Goal: Information Seeking & Learning: Learn about a topic

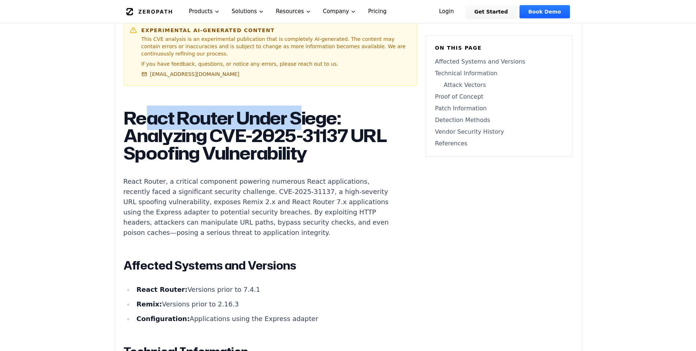
drag, startPoint x: 151, startPoint y: 120, endPoint x: 300, endPoint y: 120, distance: 148.4
click at [300, 120] on h1 "React Router Under Siege: Analyzing CVE-2025-31137 URL Spoofing Vulnerability" at bounding box center [260, 135] width 272 height 53
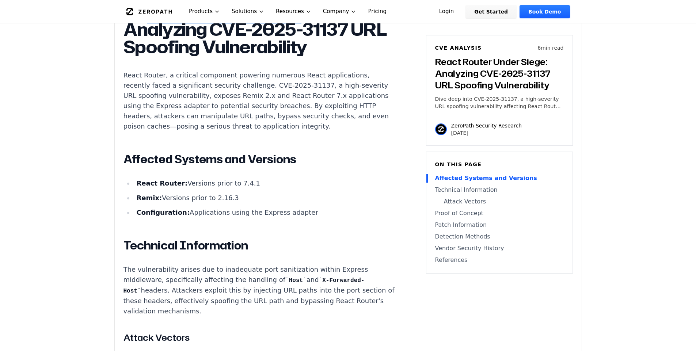
scroll to position [483, 0]
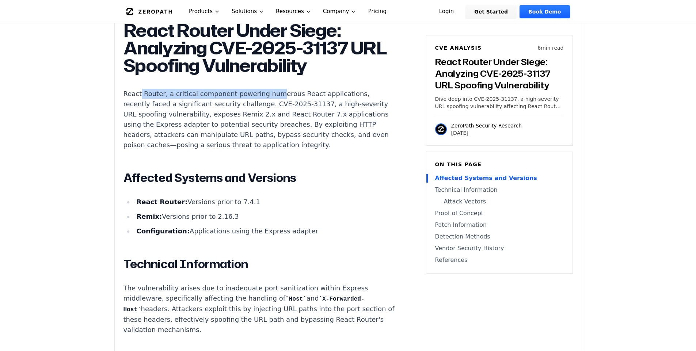
drag, startPoint x: 185, startPoint y: 95, endPoint x: 267, endPoint y: 94, distance: 81.5
click at [267, 94] on p "React Router, a critical component powering numerous React applications, recent…" at bounding box center [260, 119] width 272 height 61
drag, startPoint x: 184, startPoint y: 95, endPoint x: 333, endPoint y: 93, distance: 149.5
click at [333, 93] on p "React Router, a critical component powering numerous React applications, recent…" at bounding box center [260, 119] width 272 height 61
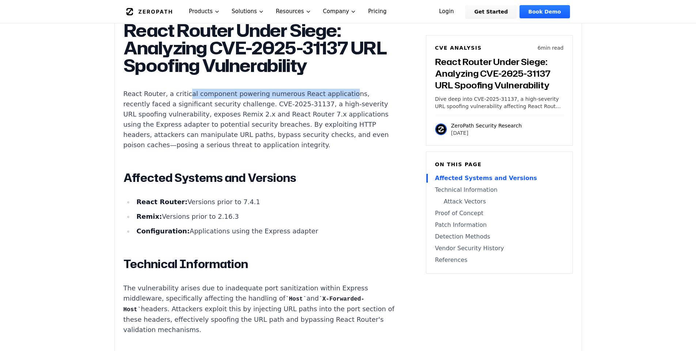
click at [333, 93] on p "React Router, a critical component powering numerous React applications, recent…" at bounding box center [260, 119] width 272 height 61
drag, startPoint x: 164, startPoint y: 102, endPoint x: 326, endPoint y: 101, distance: 162.3
click at [326, 101] on p "React Router, a critical component powering numerous React applications, recent…" at bounding box center [260, 119] width 272 height 61
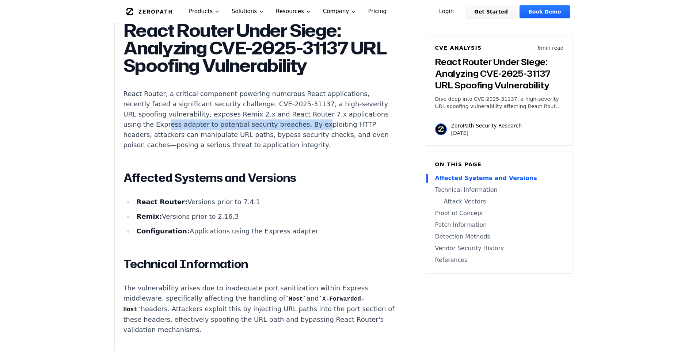
drag, startPoint x: 195, startPoint y: 124, endPoint x: 309, endPoint y: 125, distance: 114.8
click at [309, 125] on p "React Router, a critical component powering numerous React applications, recent…" at bounding box center [260, 119] width 272 height 61
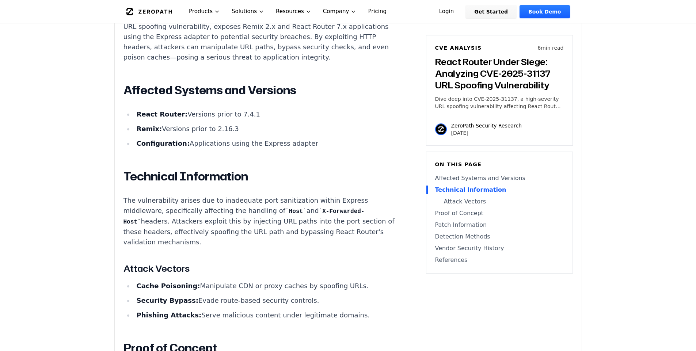
scroll to position [658, 0]
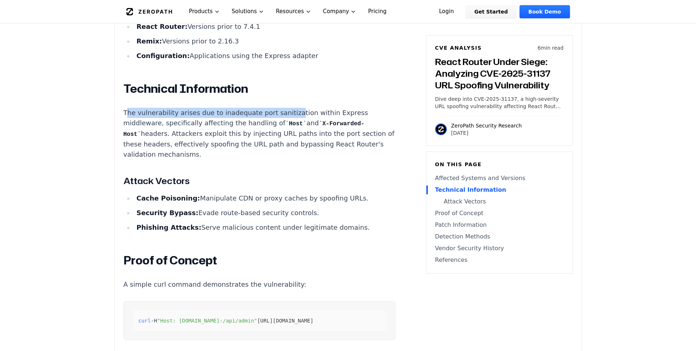
drag, startPoint x: 126, startPoint y: 109, endPoint x: 284, endPoint y: 110, distance: 158.7
click at [284, 110] on p "The vulnerability arises due to inadequate port sanitization within Express mid…" at bounding box center [260, 134] width 272 height 52
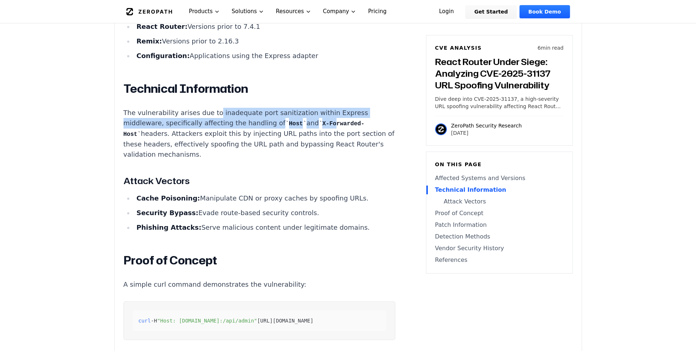
drag, startPoint x: 223, startPoint y: 114, endPoint x: 321, endPoint y: 118, distance: 98.1
click at [321, 118] on p "The vulnerability arises due to inadequate port sanitization within Express mid…" at bounding box center [260, 134] width 272 height 52
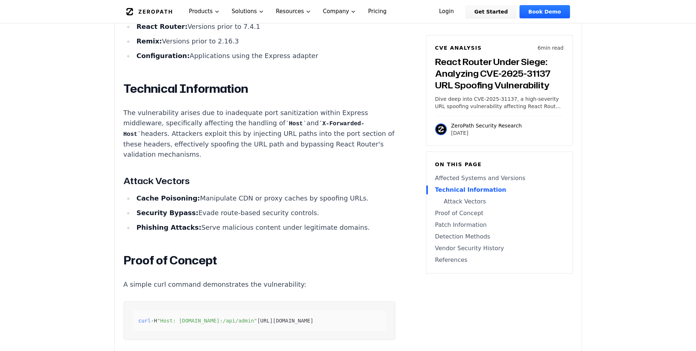
click at [145, 115] on p "The vulnerability arises due to inadequate port sanitization within Express mid…" at bounding box center [260, 134] width 272 height 52
drag, startPoint x: 246, startPoint y: 123, endPoint x: 318, endPoint y: 122, distance: 72.4
click at [318, 122] on p "The vulnerability arises due to inadequate port sanitization within Express mid…" at bounding box center [260, 134] width 272 height 52
drag, startPoint x: 130, startPoint y: 135, endPoint x: 254, endPoint y: 133, distance: 123.9
click at [254, 133] on p "The vulnerability arises due to inadequate port sanitization within Express mid…" at bounding box center [260, 134] width 272 height 52
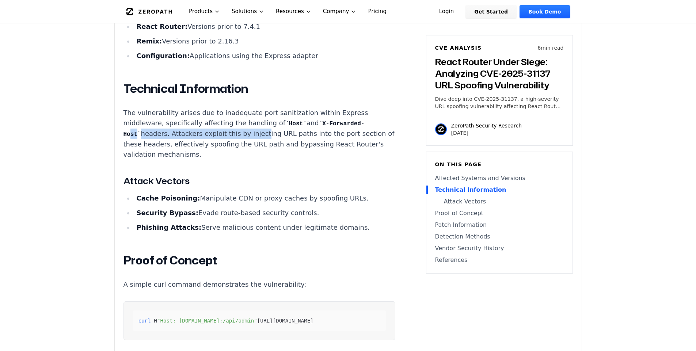
click at [254, 133] on p "The vulnerability arises due to inadequate port sanitization within Express mid…" at bounding box center [260, 134] width 272 height 52
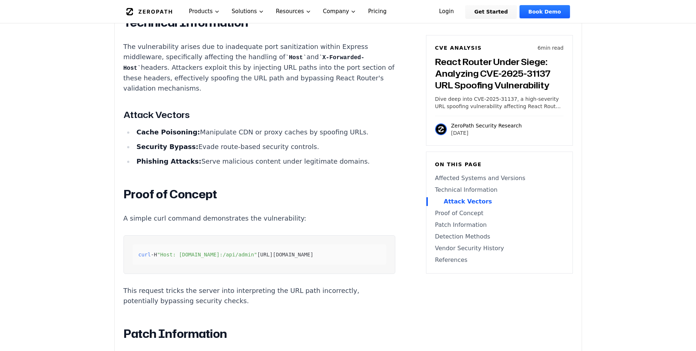
scroll to position [746, 0]
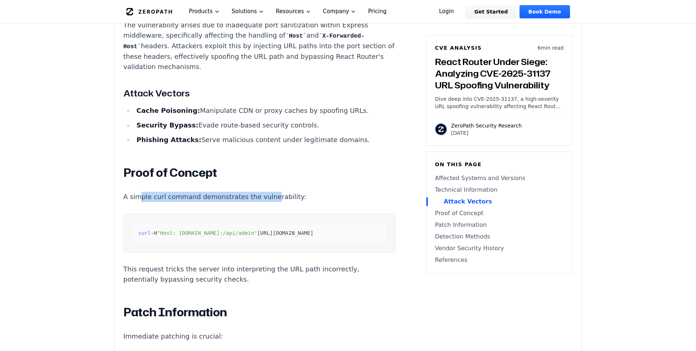
drag, startPoint x: 139, startPoint y: 198, endPoint x: 262, endPoint y: 199, distance: 123.6
click at [262, 199] on p "A simple curl command demonstrates the vulnerability:" at bounding box center [260, 197] width 272 height 10
drag, startPoint x: 155, startPoint y: 267, endPoint x: 218, endPoint y: 269, distance: 62.9
click at [218, 269] on p "This request tricks the server into interpreting the URL path incorrectly, pote…" at bounding box center [260, 274] width 272 height 20
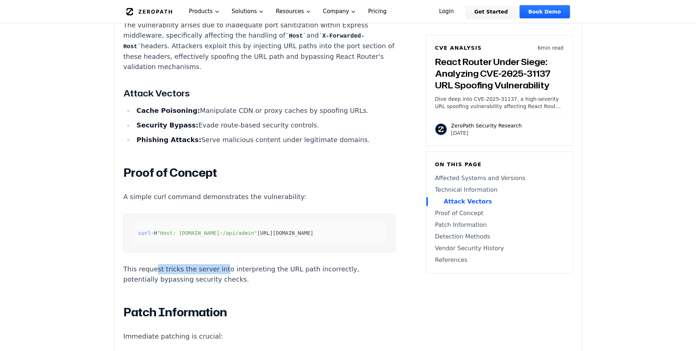
click at [218, 269] on p "This request tricks the server into interpreting the URL path incorrectly, pote…" at bounding box center [260, 274] width 272 height 20
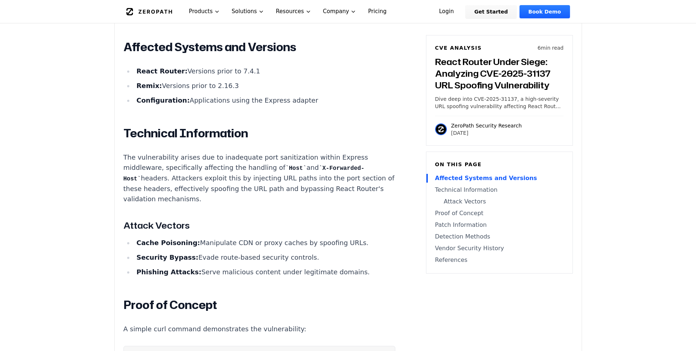
scroll to position [395, 0]
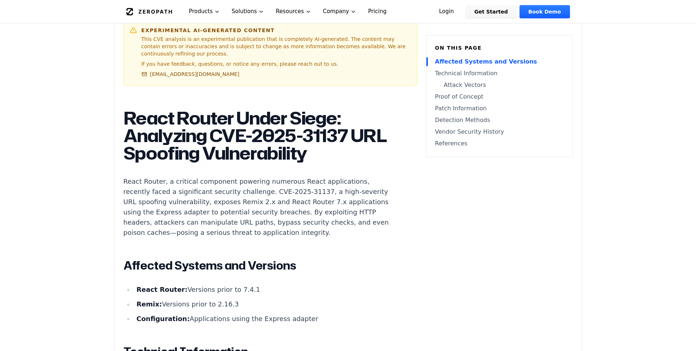
click at [144, 122] on h1 "React Router Under Siege: Analyzing CVE-2025-31137 URL Spoofing Vulnerability" at bounding box center [260, 135] width 272 height 53
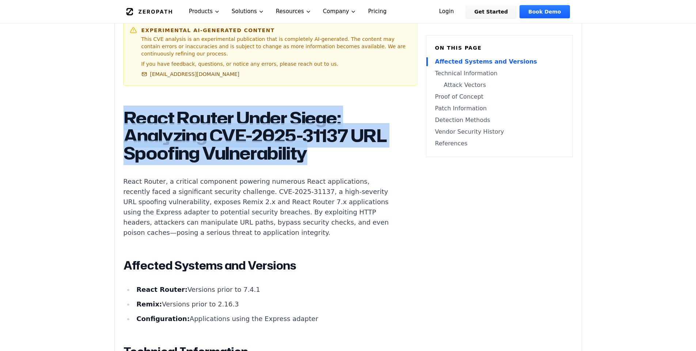
drag, startPoint x: 144, startPoint y: 122, endPoint x: 338, endPoint y: 160, distance: 197.8
click at [338, 160] on h1 "React Router Under Siege: Analyzing CVE-2025-31137 URL Spoofing Vulnerability" at bounding box center [260, 135] width 272 height 53
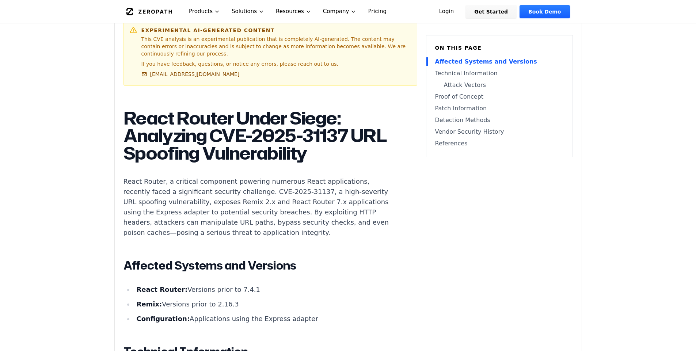
click at [323, 155] on h1 "React Router Under Siege: Analyzing CVE-2025-31137 URL Spoofing Vulnerability" at bounding box center [260, 135] width 272 height 53
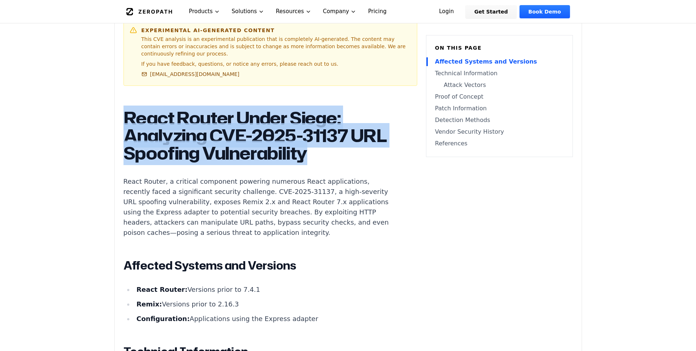
drag, startPoint x: 323, startPoint y: 155, endPoint x: 142, endPoint y: 116, distance: 185.2
click at [142, 116] on h1 "React Router Under Siege: Analyzing CVE-2025-31137 URL Spoofing Vulnerability" at bounding box center [260, 135] width 272 height 53
